Goal: Task Accomplishment & Management: Manage account settings

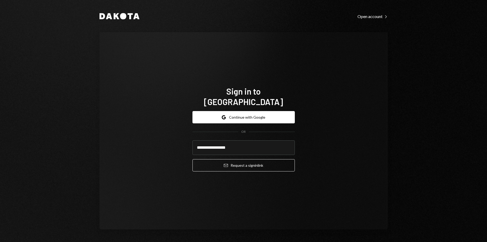
type input "**********"
click at [238, 143] on input "**********" at bounding box center [243, 147] width 102 height 15
click at [238, 143] on input "email" at bounding box center [243, 147] width 102 height 15
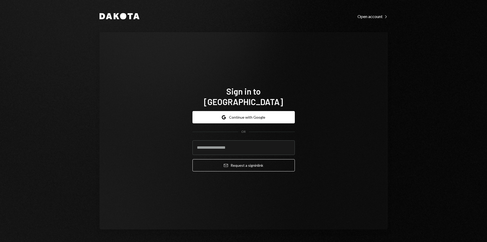
click at [205, 127] on form "Google Continue with Google OR Email Request a sign in link" at bounding box center [243, 141] width 102 height 60
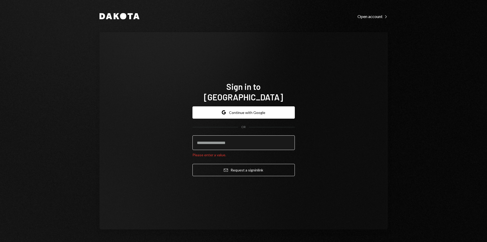
click at [211, 135] on input "email" at bounding box center [243, 142] width 102 height 15
type input "**********"
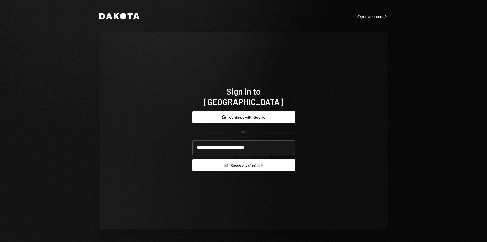
click at [226, 163] on icon "Email" at bounding box center [226, 165] width 4 height 4
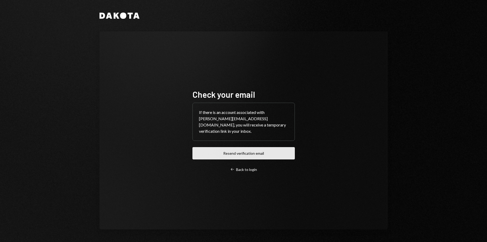
click at [255, 151] on button "Resend verification email" at bounding box center [243, 153] width 102 height 12
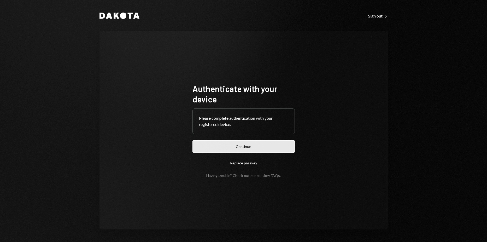
click at [254, 141] on button "Continue" at bounding box center [243, 146] width 102 height 12
click at [275, 145] on button "Continue" at bounding box center [243, 146] width 102 height 12
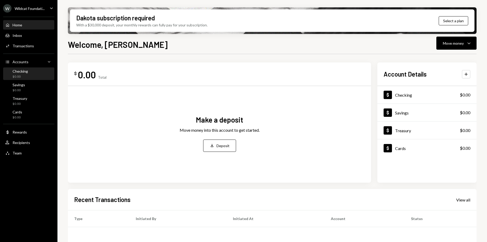
click at [25, 74] on div "$0.00" at bounding box center [20, 76] width 15 height 4
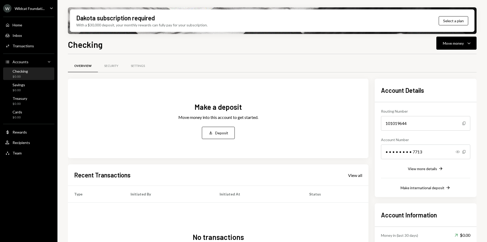
click at [33, 7] on div "Wildcat Foundati..." at bounding box center [30, 8] width 30 height 4
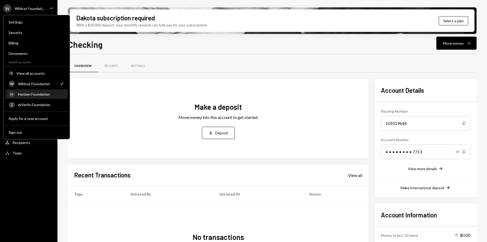
click at [28, 92] on div "Horizen Foundation" at bounding box center [41, 94] width 46 height 4
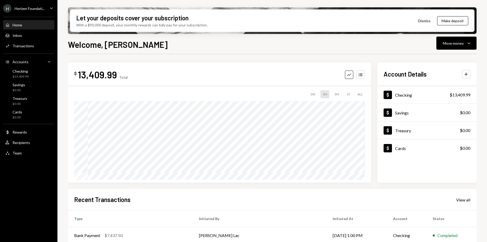
click at [88, 79] on div "13,409.99" at bounding box center [97, 75] width 39 height 12
copy div "13,409.99"
click at [68, 107] on div "Let your deposits cover your subscription With a $90,000 deposit, your monthly …" at bounding box center [272, 121] width 430 height 242
click at [62, 98] on div "Let your deposits cover your subscription With a $90,000 deposit, your monthly …" at bounding box center [272, 121] width 430 height 242
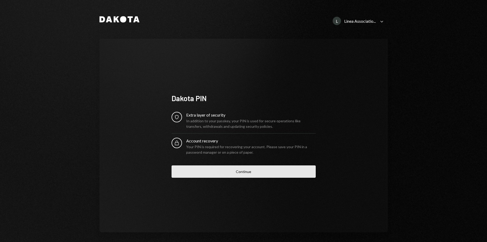
click at [231, 165] on button "Continue" at bounding box center [244, 171] width 144 height 12
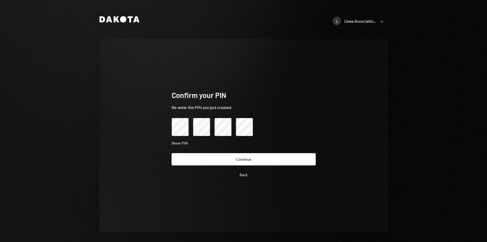
click at [215, 157] on button "Continue" at bounding box center [244, 159] width 144 height 12
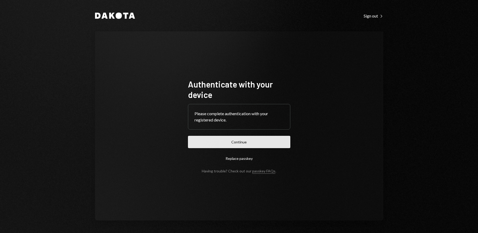
click at [223, 145] on button "Continue" at bounding box center [239, 142] width 102 height 12
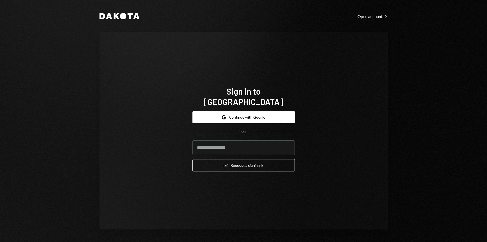
type input "**********"
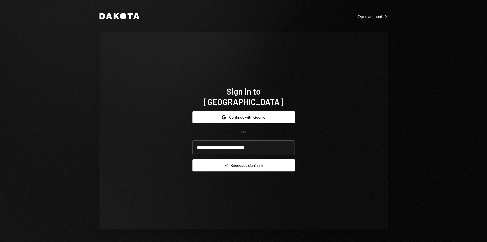
click at [269, 165] on button "Email Request a sign in link" at bounding box center [243, 165] width 102 height 12
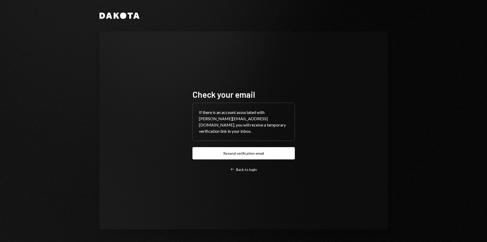
click at [325, 149] on div "Check your email If there is an account associated with [PERSON_NAME][EMAIL_ADD…" at bounding box center [243, 130] width 288 height 198
click at [276, 151] on button "Resend verification email" at bounding box center [243, 153] width 102 height 12
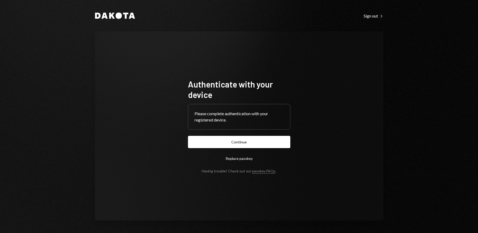
click at [202, 135] on form "Authenticate with your device Please complete authentication with your register…" at bounding box center [239, 126] width 102 height 94
click at [200, 137] on button "Continue" at bounding box center [239, 142] width 102 height 12
click at [202, 139] on button "Continue" at bounding box center [239, 142] width 102 height 12
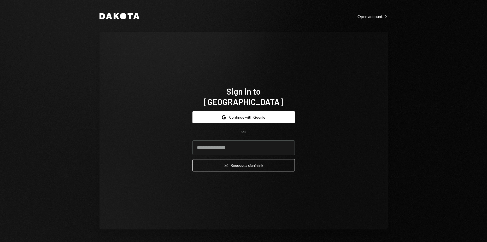
type input "**********"
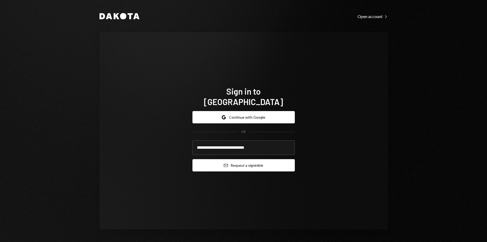
drag, startPoint x: 237, startPoint y: 161, endPoint x: 254, endPoint y: 172, distance: 20.2
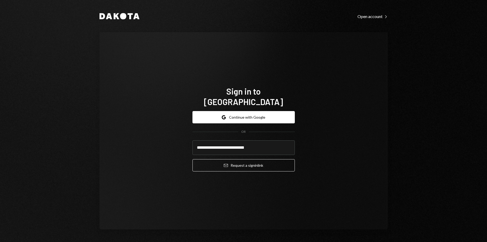
click at [237, 162] on button "Email Request a sign in link" at bounding box center [243, 165] width 102 height 12
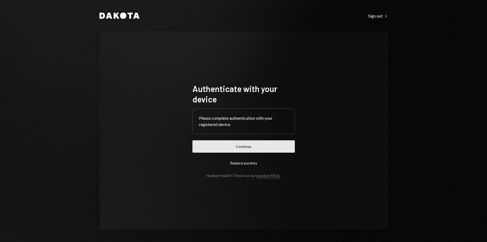
click at [271, 145] on button "Continue" at bounding box center [243, 146] width 102 height 12
click at [238, 146] on button "Continue" at bounding box center [243, 146] width 102 height 12
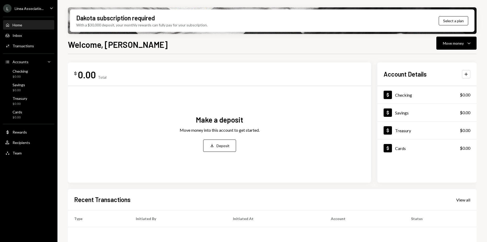
click at [42, 7] on div "Linea Associatio..." at bounding box center [29, 8] width 29 height 4
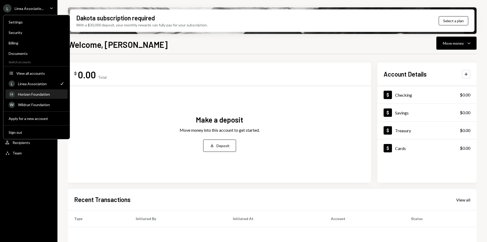
click at [31, 93] on div "Horizen Foundation" at bounding box center [41, 94] width 46 height 4
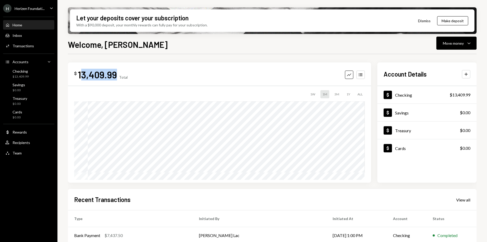
drag, startPoint x: 79, startPoint y: 74, endPoint x: 117, endPoint y: 74, distance: 37.9
click at [117, 74] on div "$ 13,409.99 Total" at bounding box center [101, 75] width 54 height 12
drag, startPoint x: 117, startPoint y: 74, endPoint x: 107, endPoint y: 75, distance: 10.7
click at [113, 75] on div "13,409.99" at bounding box center [97, 75] width 39 height 12
drag, startPoint x: 78, startPoint y: 75, endPoint x: 115, endPoint y: 75, distance: 37.6
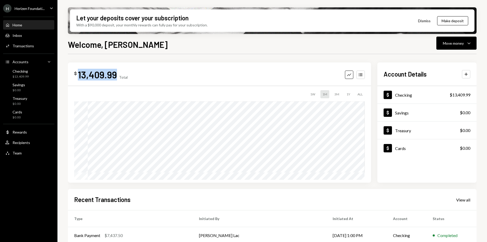
click at [115, 75] on div "13,409.99" at bounding box center [97, 75] width 39 height 12
copy div "13,409.99"
click at [26, 49] on div "Activities Transactions" at bounding box center [28, 46] width 47 height 9
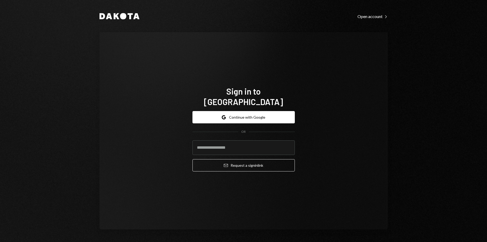
type input "**********"
